Goal: Task Accomplishment & Management: Use online tool/utility

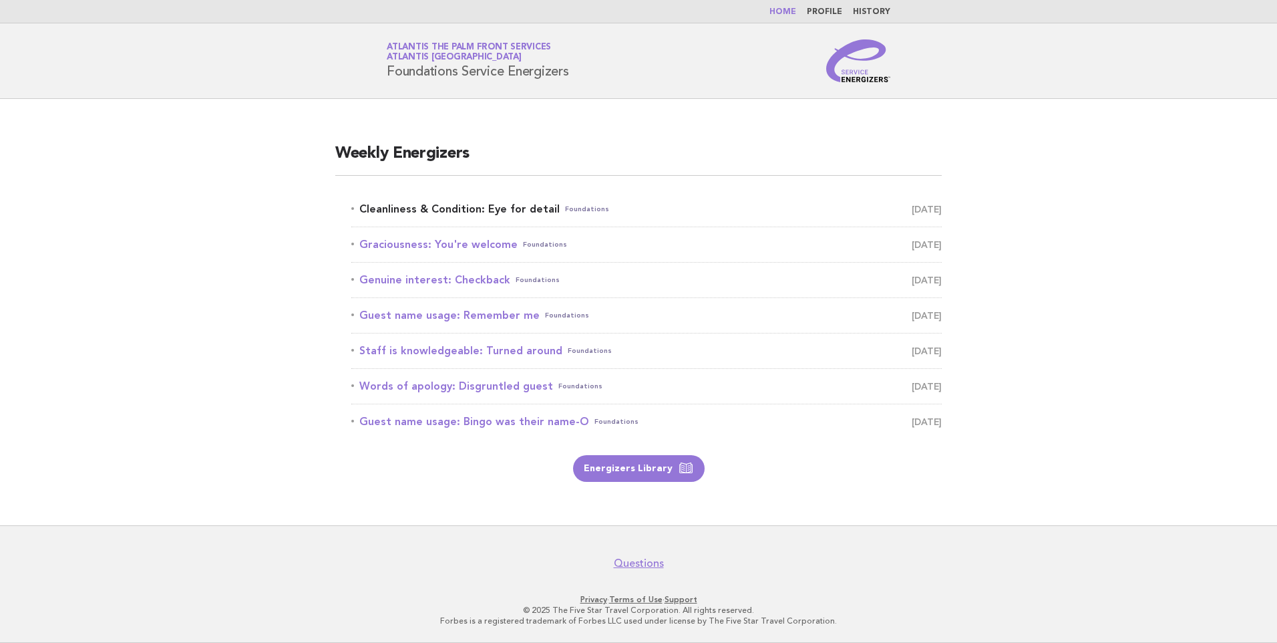
drag, startPoint x: 383, startPoint y: 204, endPoint x: 377, endPoint y: 205, distance: 6.8
click at [384, 204] on link "Cleanliness & Condition: Eye for detail Foundations October 6" at bounding box center [646, 209] width 590 height 19
click at [458, 211] on link "Cleanliness & Condition: Eye for detail Foundations October 6" at bounding box center [646, 209] width 590 height 19
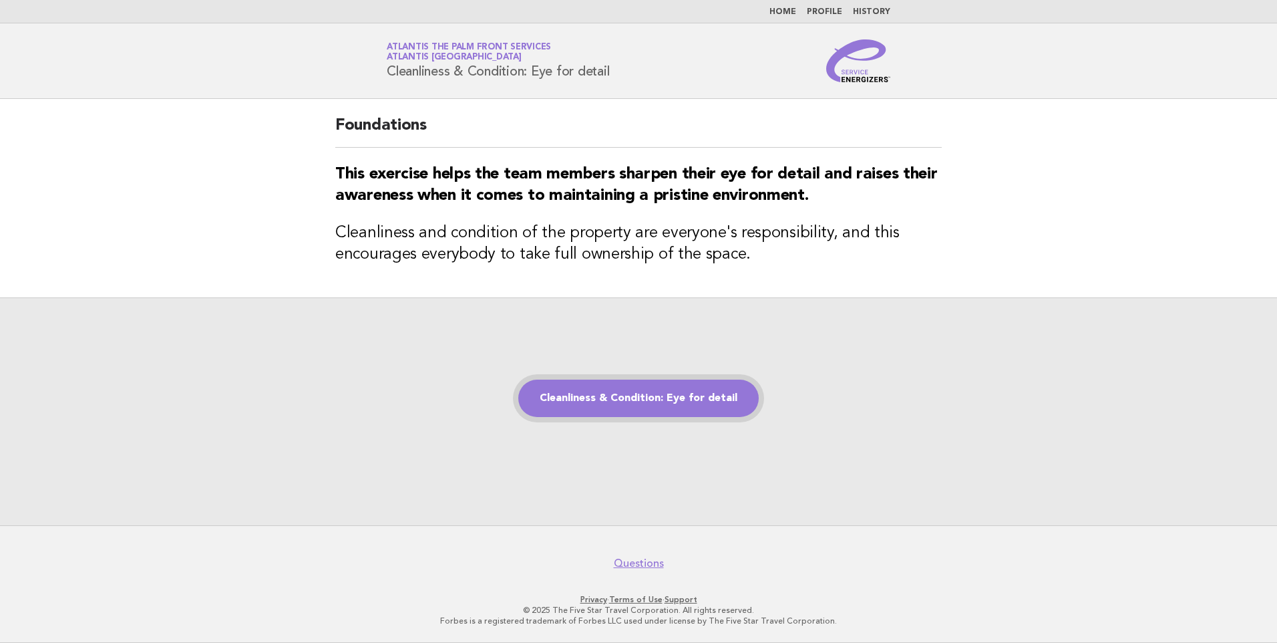
click at [645, 396] on link "Cleanliness & Condition: Eye for detail" at bounding box center [638, 397] width 240 height 37
click at [616, 399] on link "Cleanliness & Condition: Eye for detail" at bounding box center [638, 397] width 240 height 37
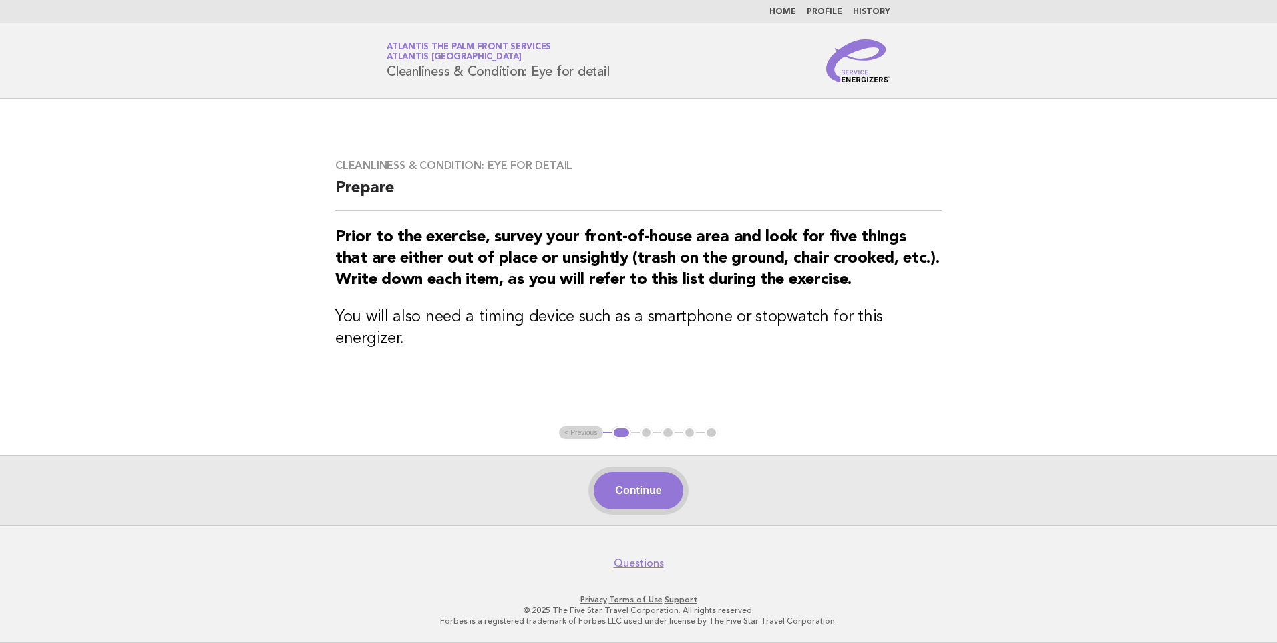
click at [629, 486] on button "Continue" at bounding box center [638, 490] width 89 height 37
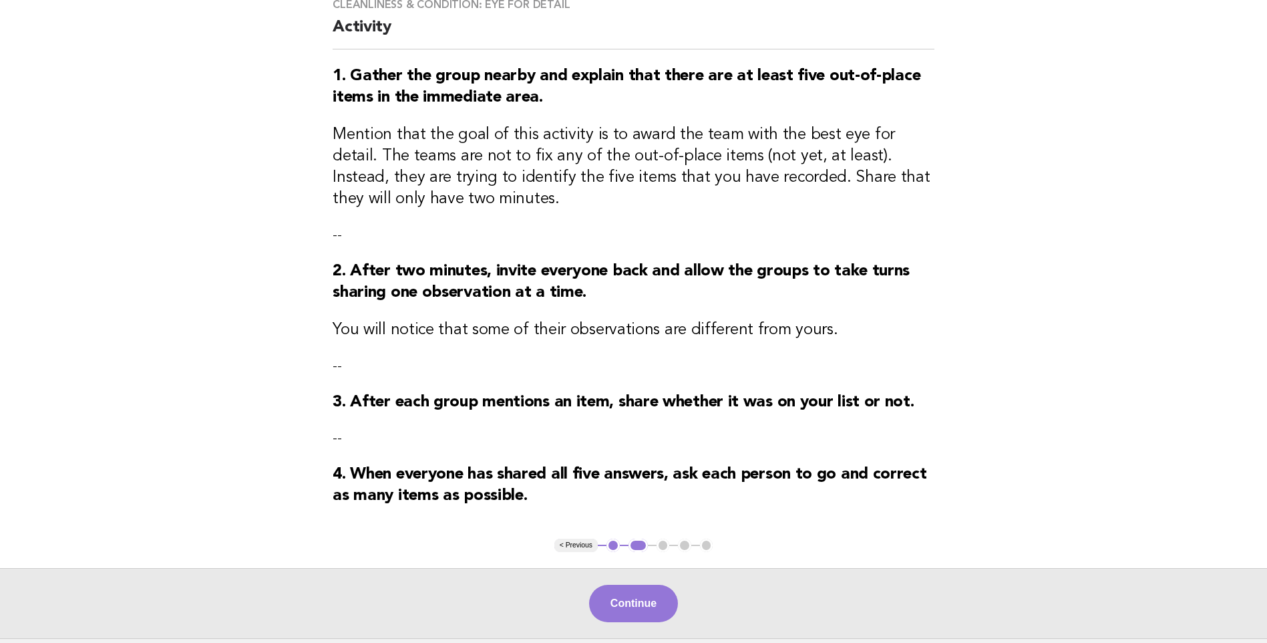
scroll to position [234, 0]
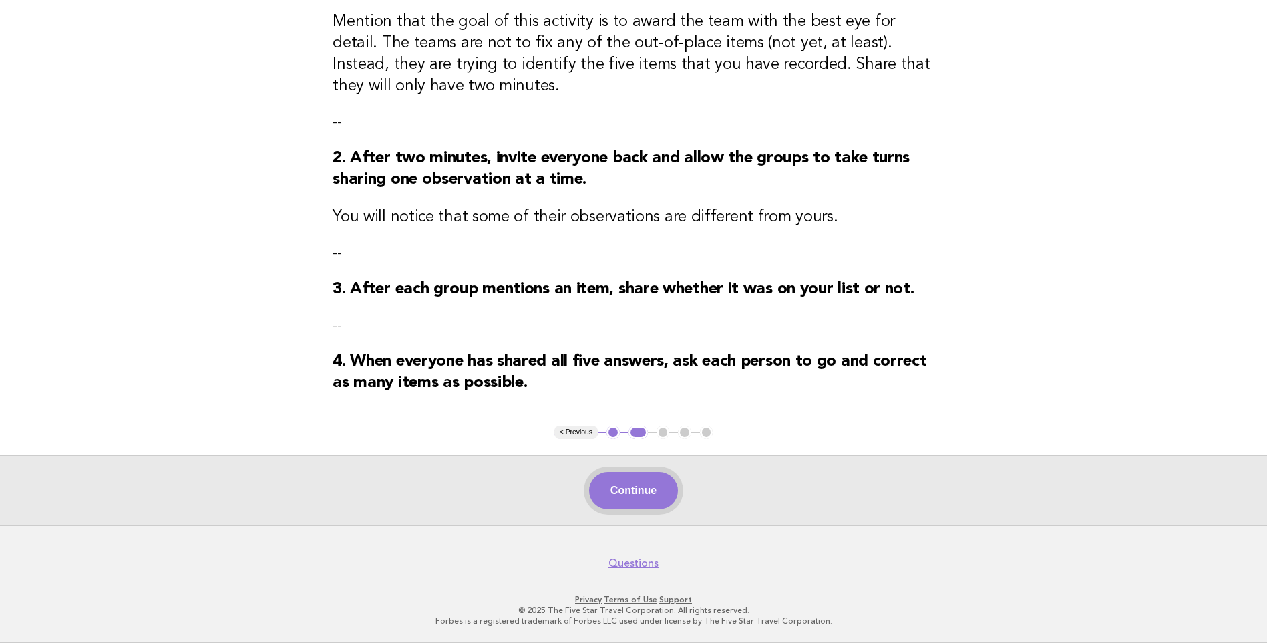
click at [647, 497] on button "Continue" at bounding box center [633, 490] width 89 height 37
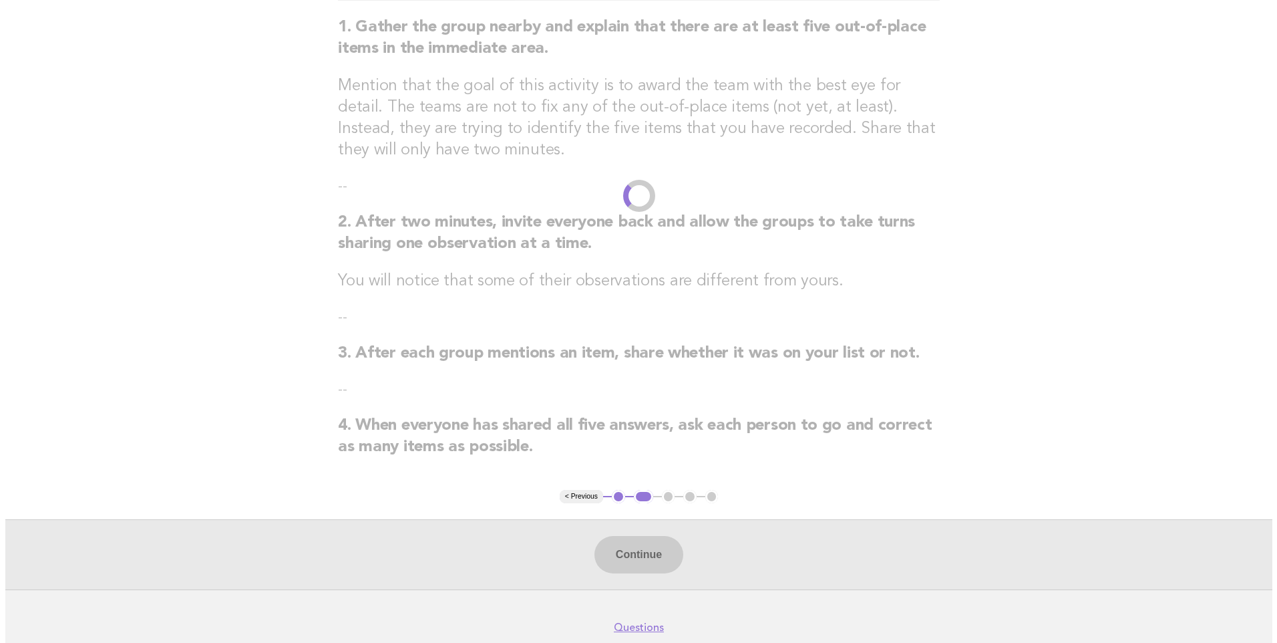
scroll to position [0, 0]
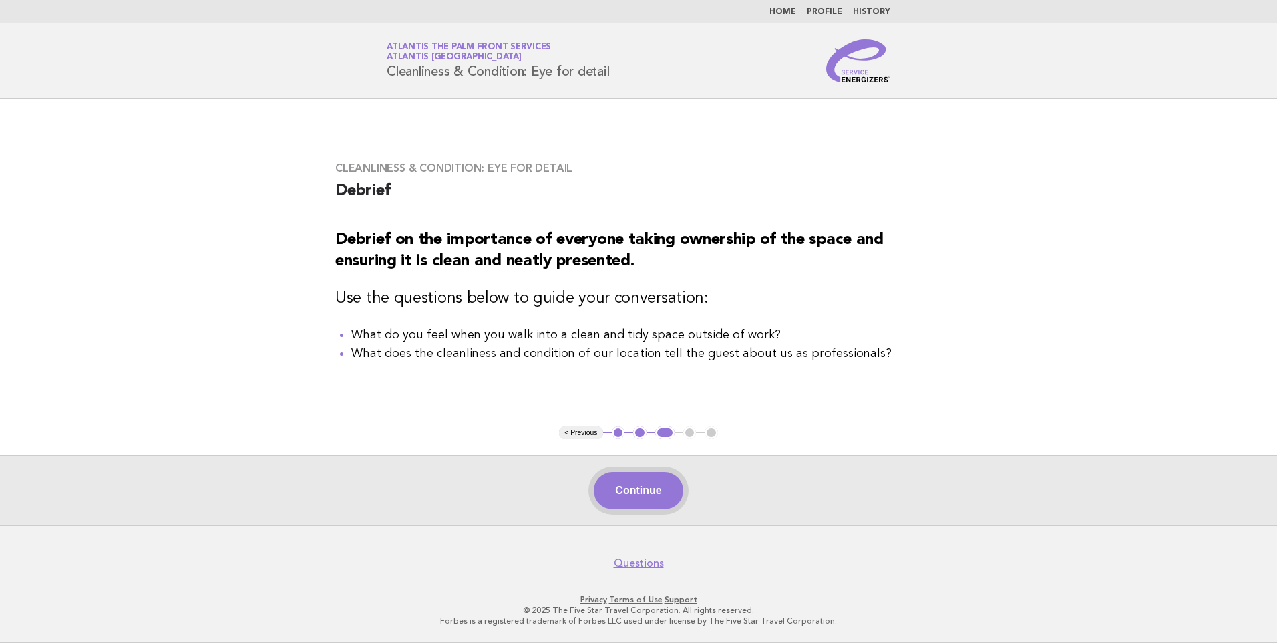
click at [643, 488] on button "Continue" at bounding box center [638, 490] width 89 height 37
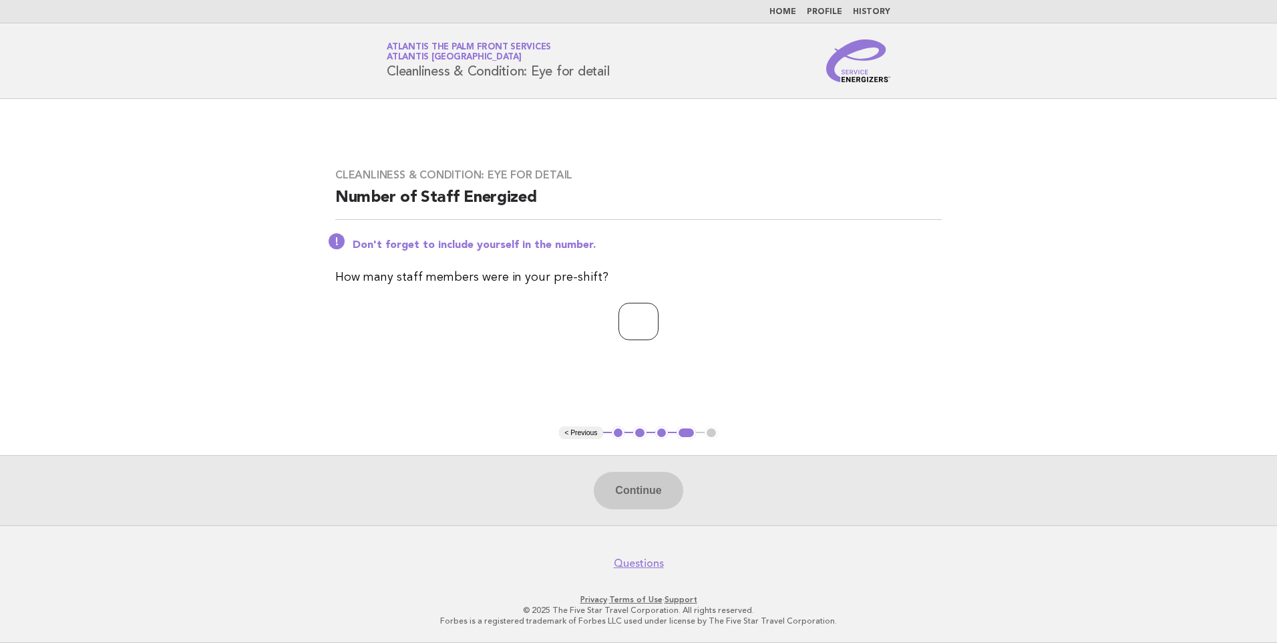
click at [645, 327] on input "number" at bounding box center [638, 321] width 40 height 37
type input "*"
click at [675, 496] on button "Continue" at bounding box center [638, 490] width 89 height 37
